Goal: Find specific page/section: Find specific page/section

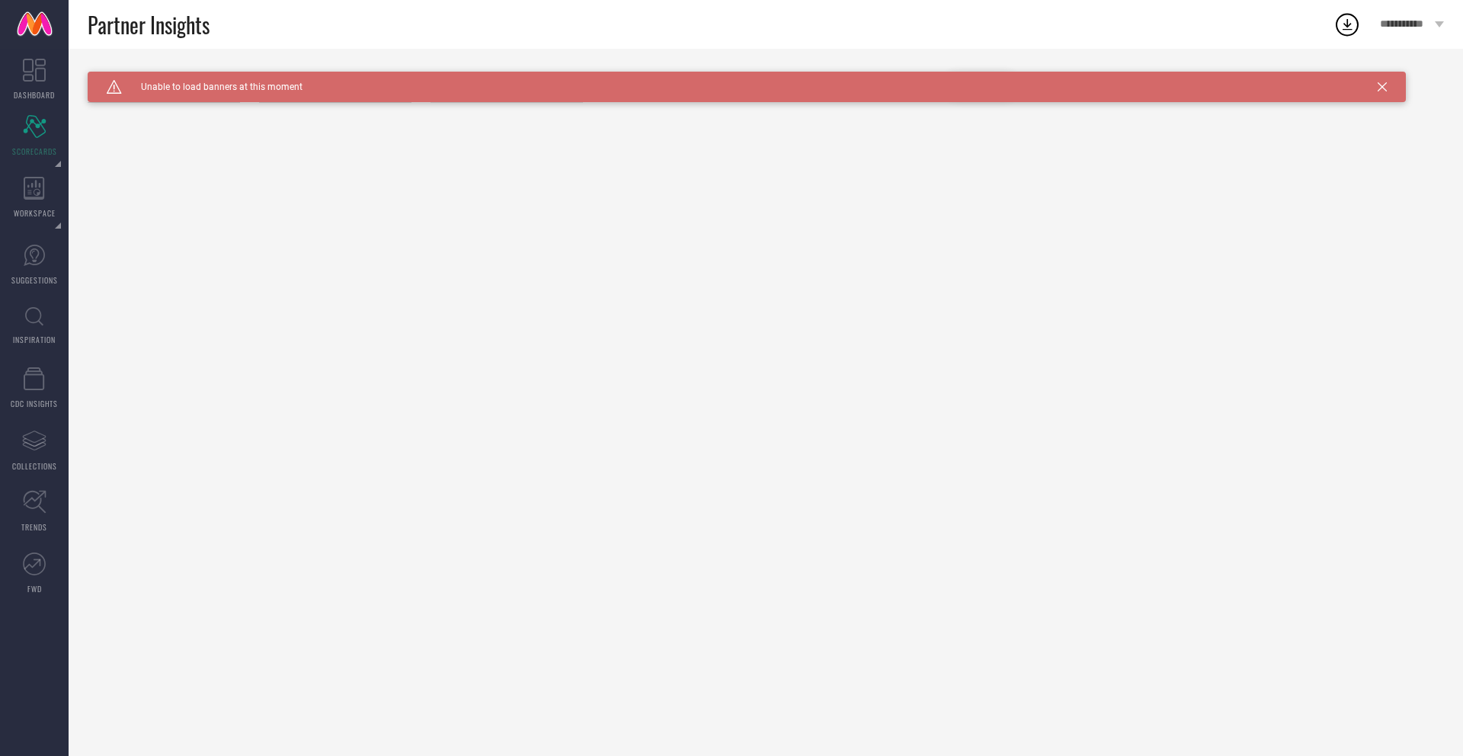
type input "All"
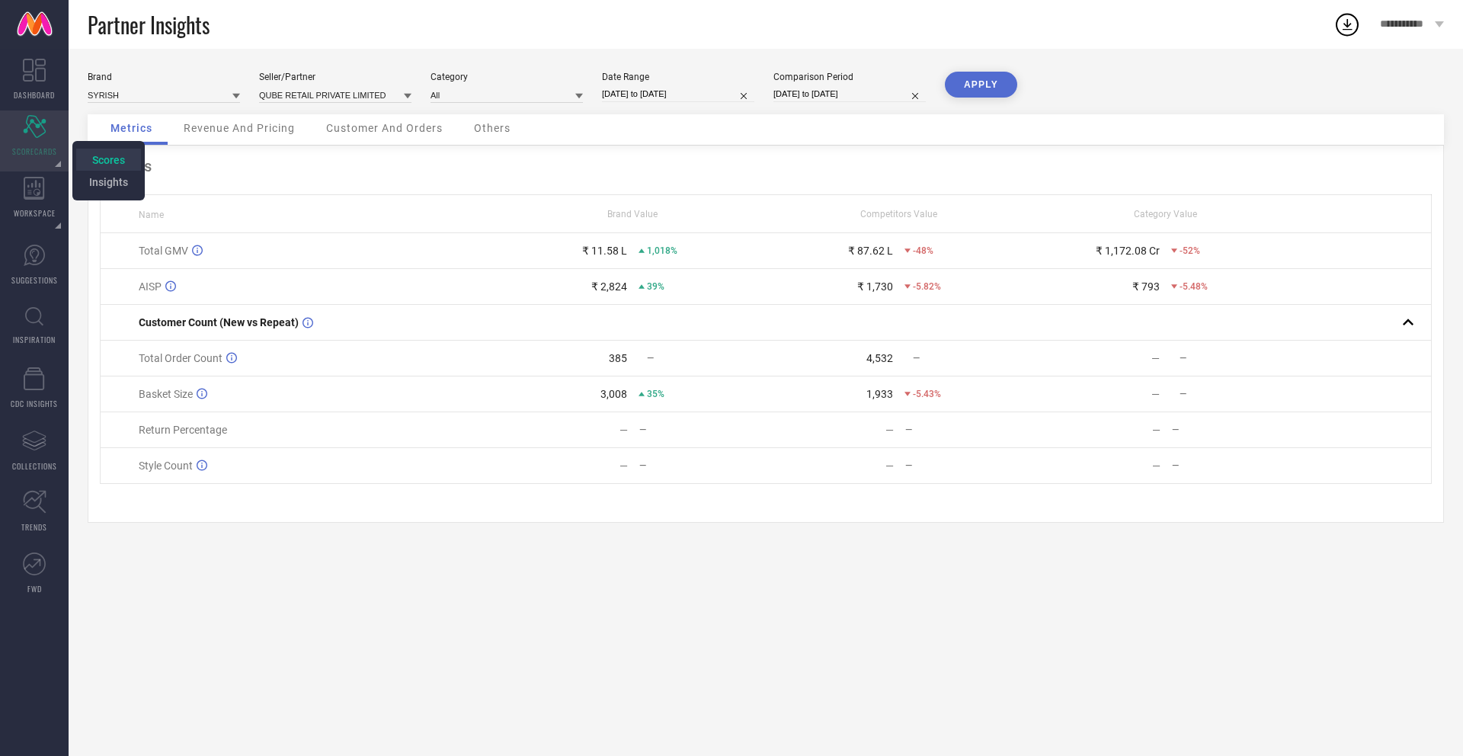
click at [99, 161] on span "Scores" at bounding box center [108, 160] width 33 height 12
click at [114, 190] on li "Insights" at bounding box center [108, 182] width 65 height 22
click at [112, 156] on span "Scores" at bounding box center [108, 160] width 33 height 12
